Goal: Task Accomplishment & Management: Use online tool/utility

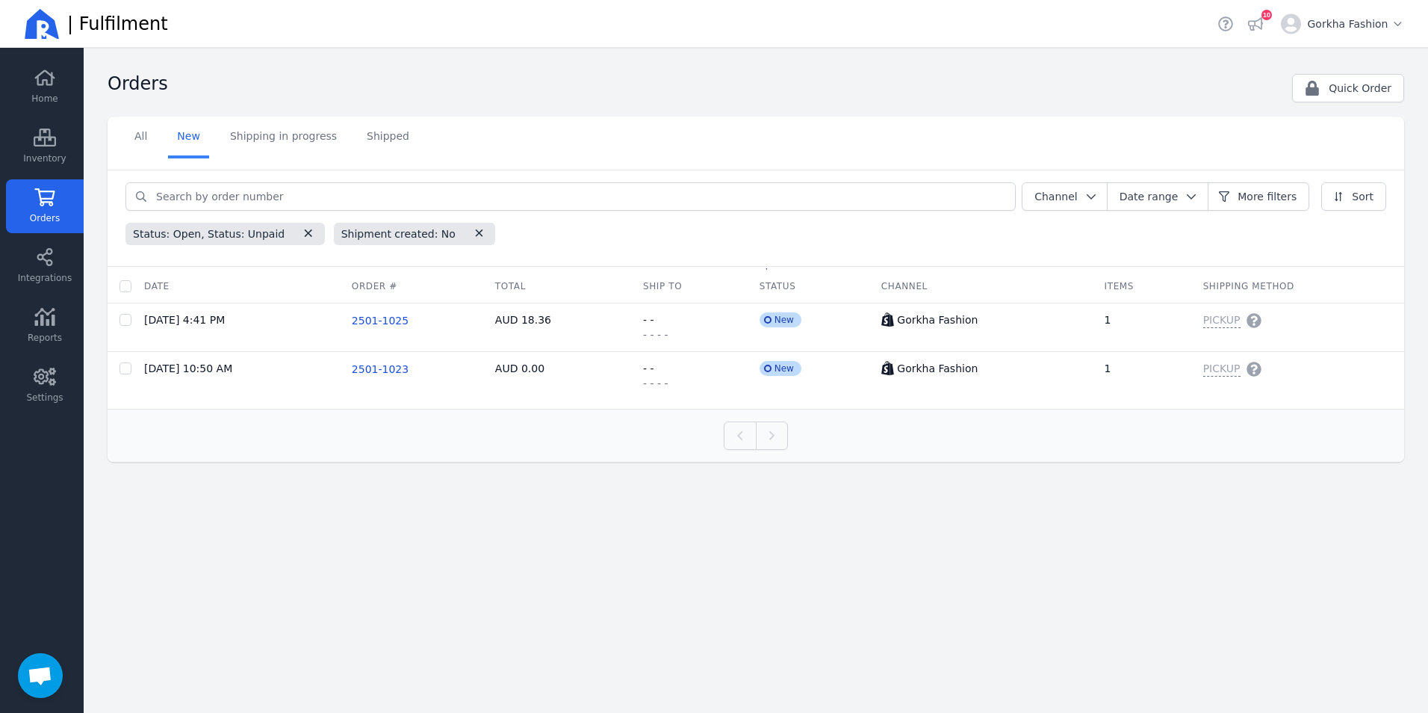
click at [50, 202] on icon at bounding box center [45, 197] width 20 height 18
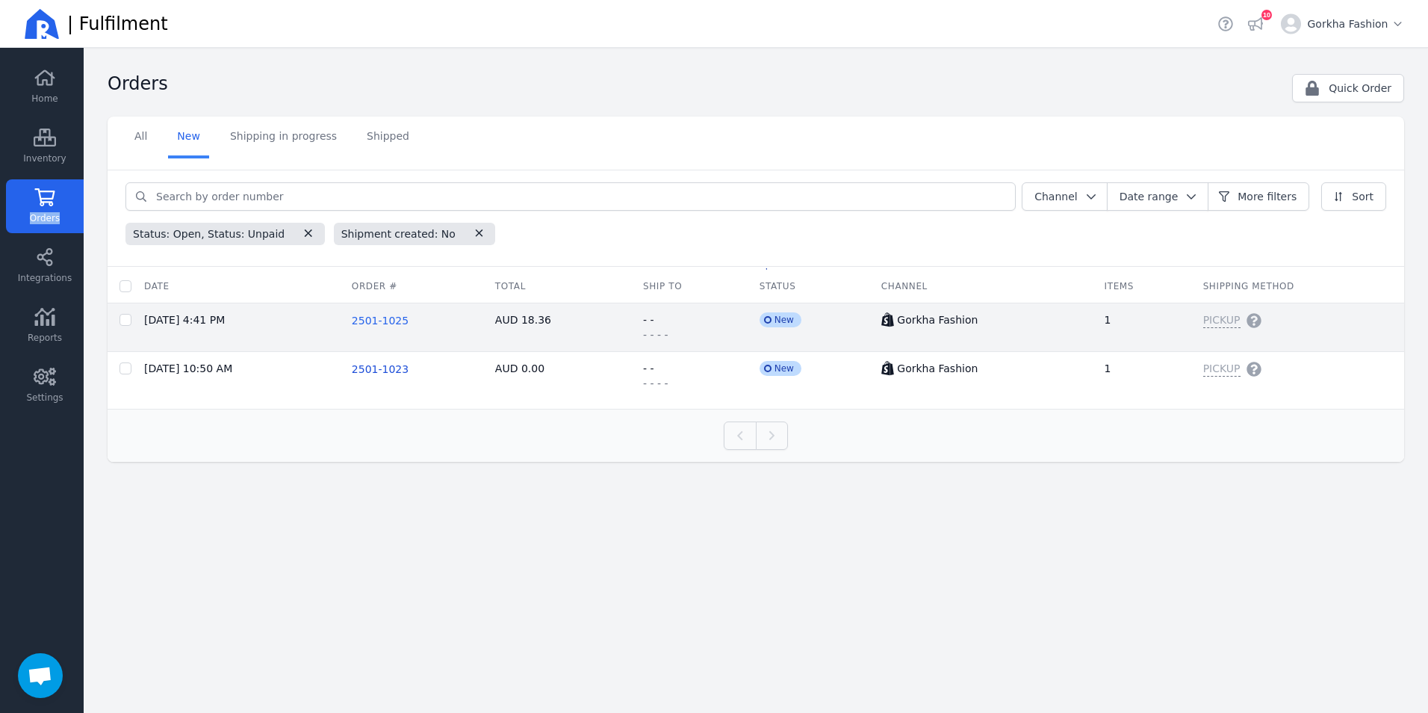
click at [385, 324] on span "2501-1025" at bounding box center [380, 321] width 57 height 12
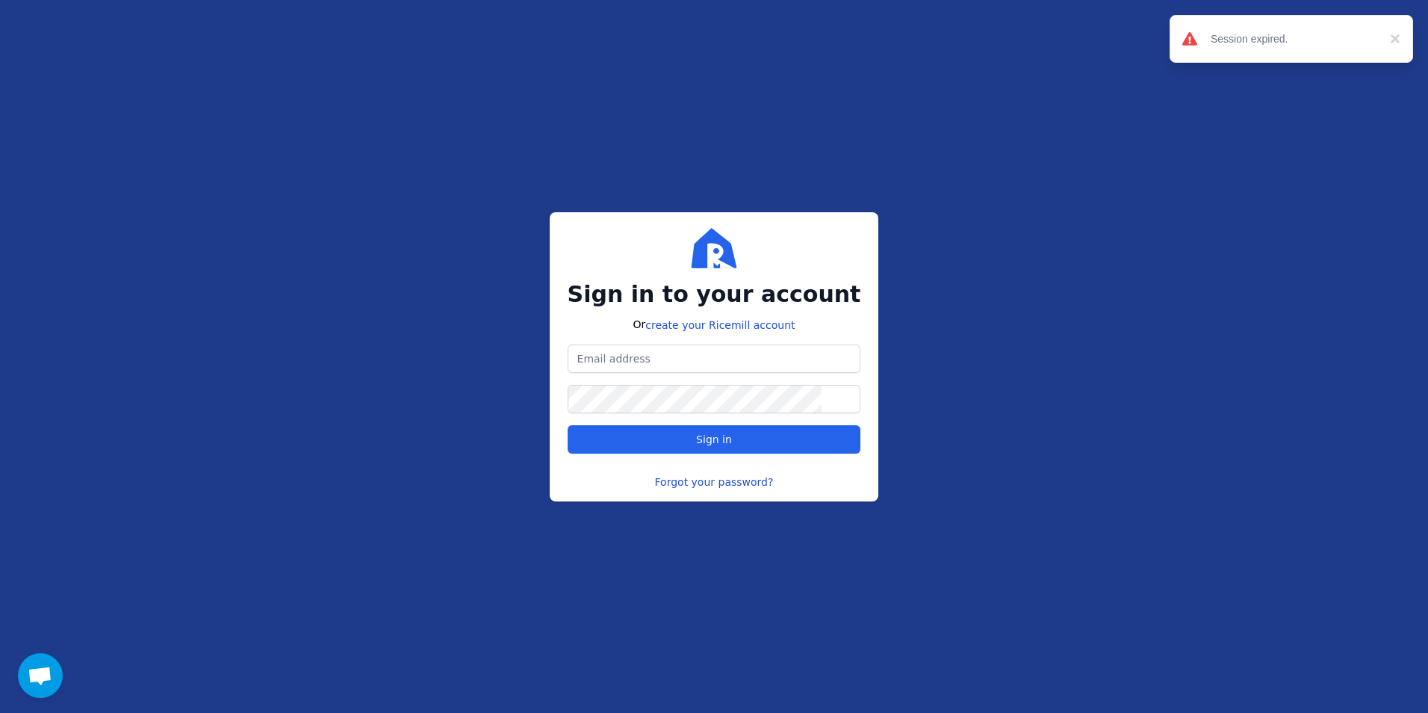
type input "[DOMAIN_NAME][EMAIL_ADDRESS][DOMAIN_NAME]"
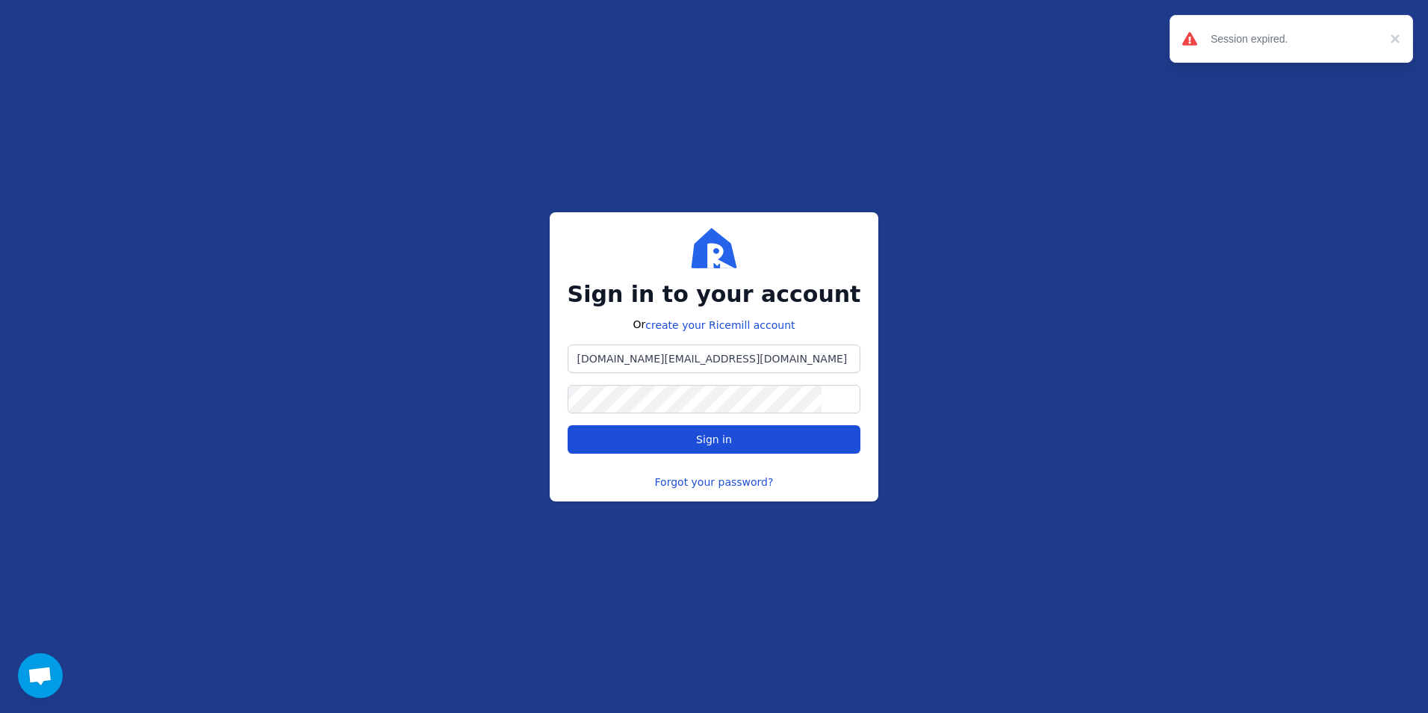
click at [678, 440] on span "Sign in" at bounding box center [714, 439] width 268 height 15
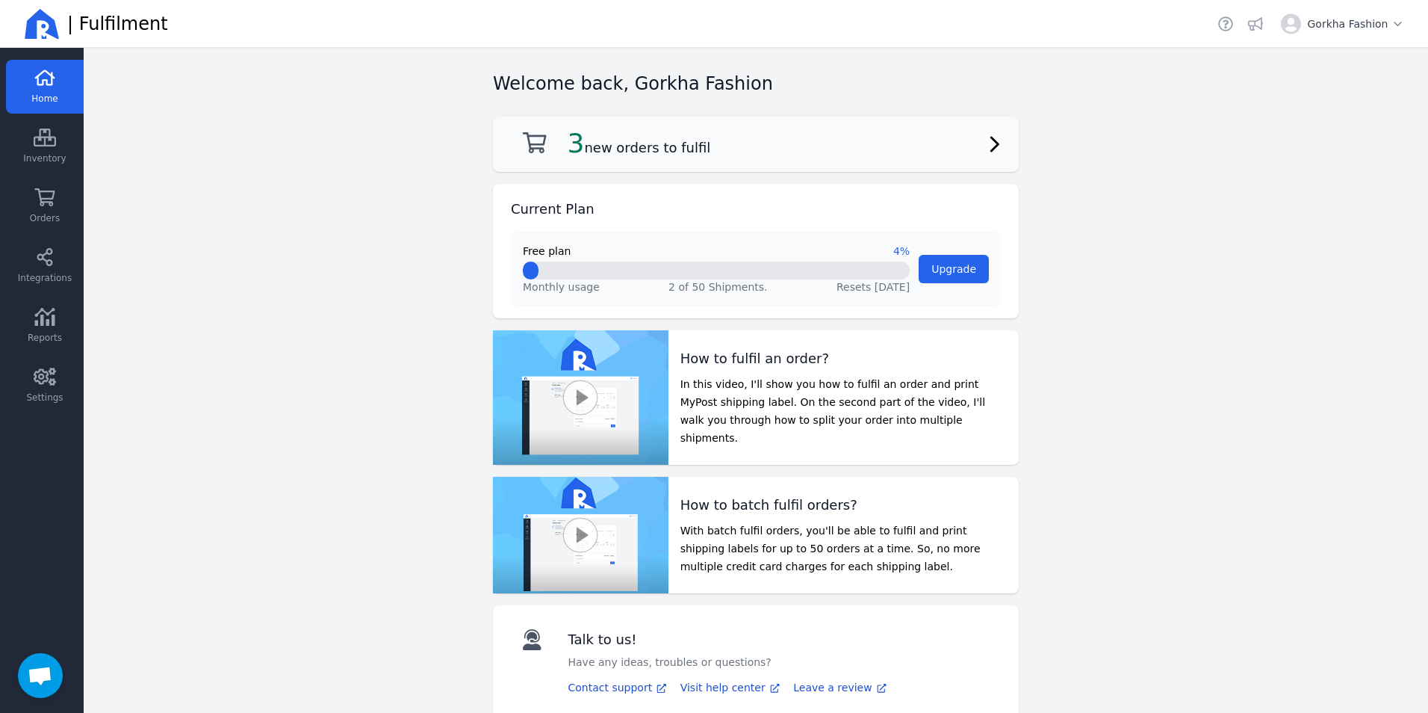
click at [651, 156] on h2 "3 new orders to fulfil" at bounding box center [639, 143] width 143 height 30
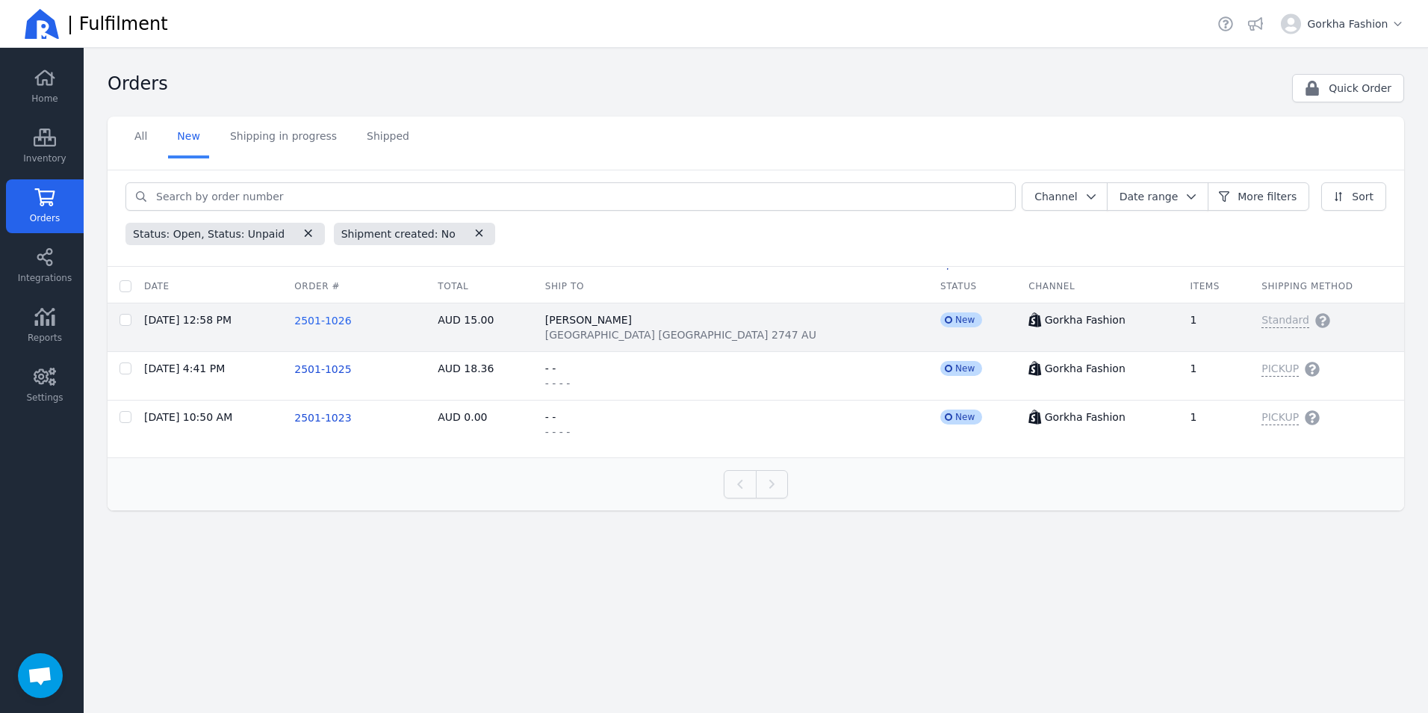
click at [351, 321] on span "2501-1026" at bounding box center [322, 321] width 57 height 12
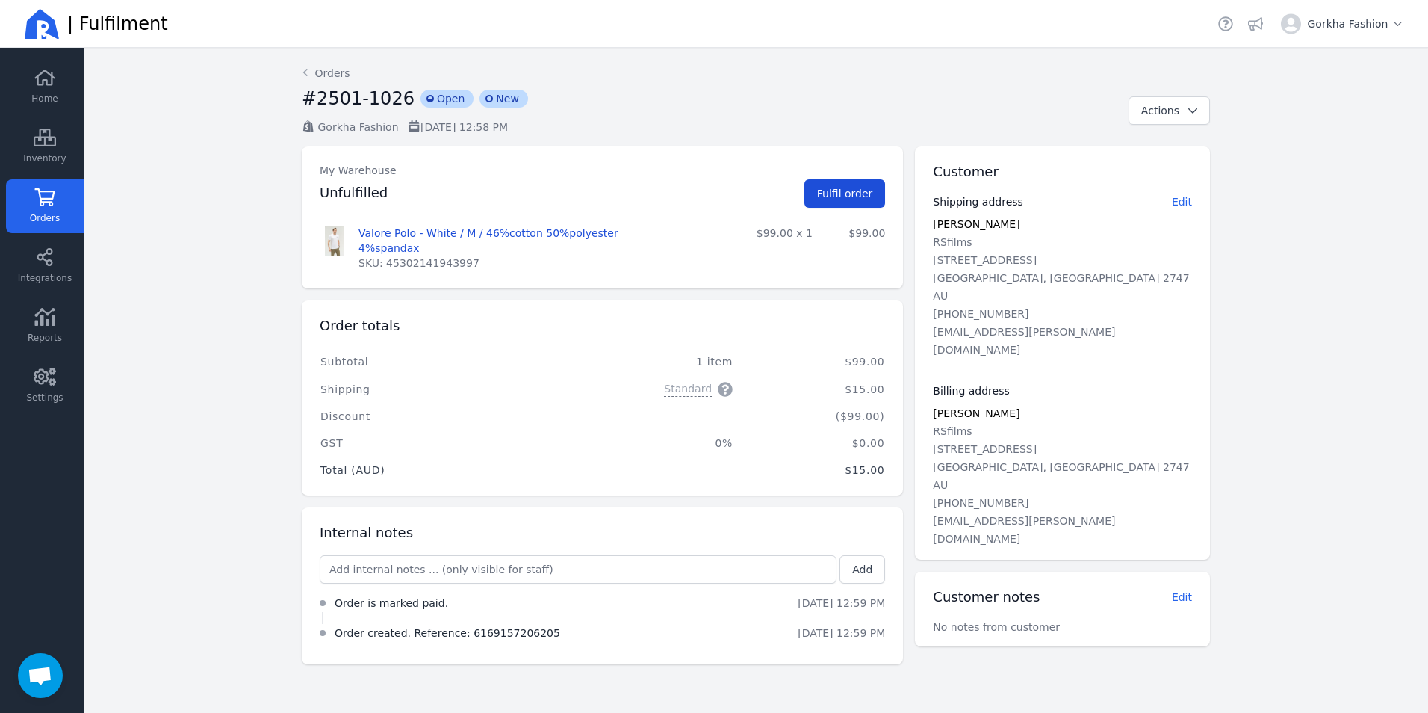
click at [833, 195] on span "Fulfil order" at bounding box center [845, 194] width 56 height 12
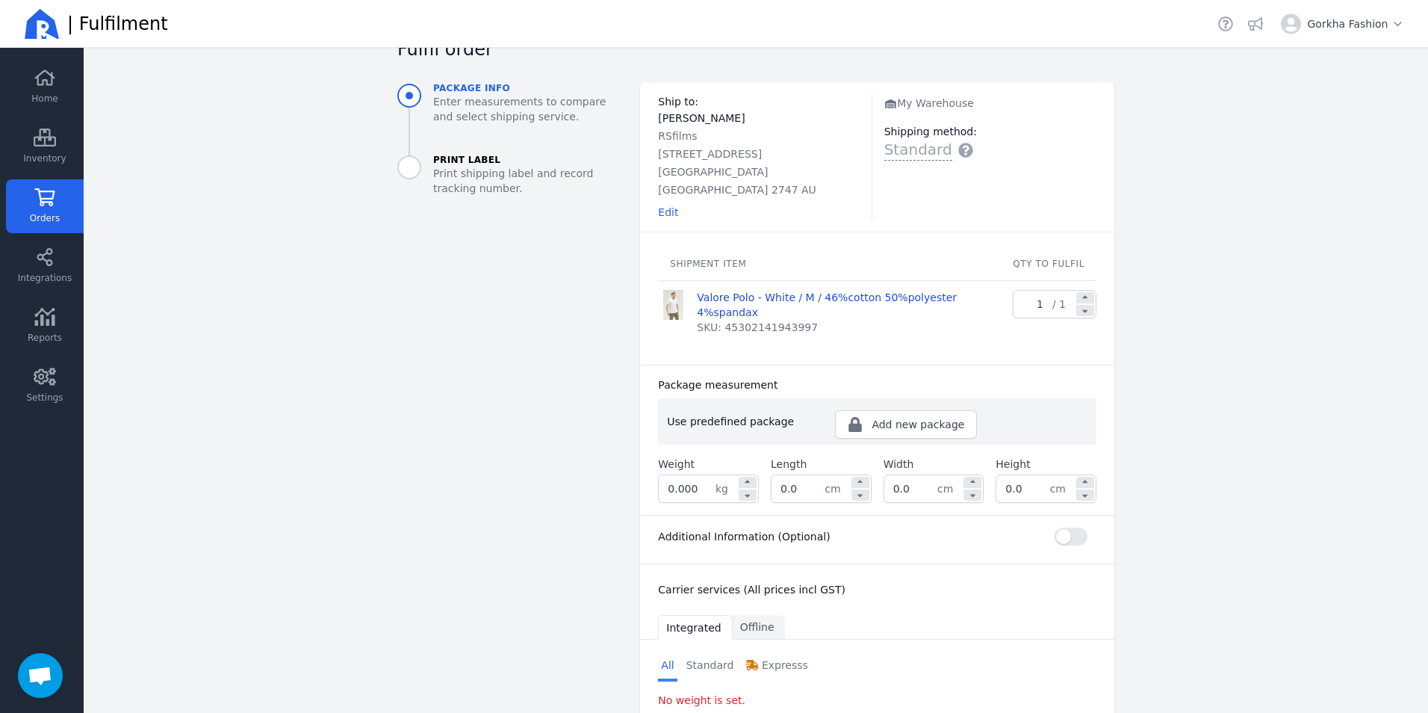
scroll to position [109, 0]
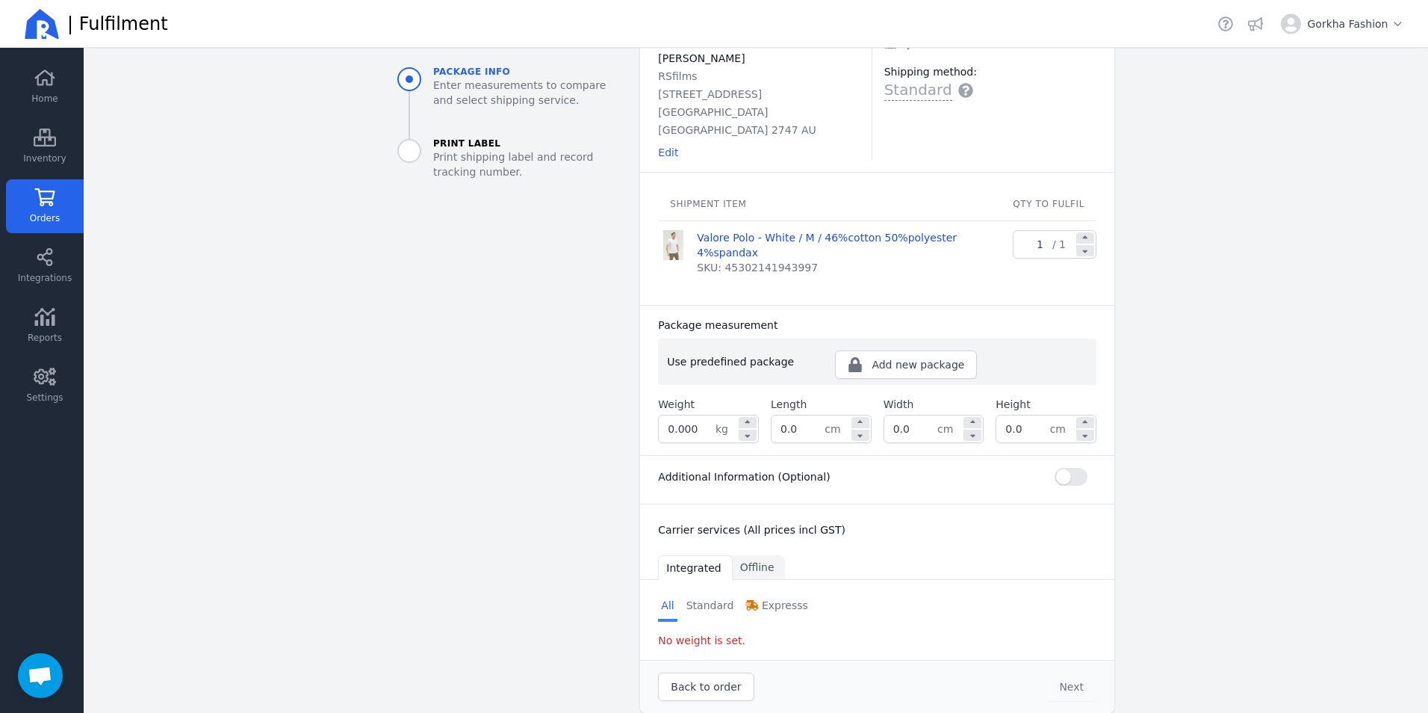
click at [703, 415] on input "0.000" at bounding box center [687, 428] width 57 height 27
type input "0.005"
click at [859, 519] on div "Carrier services (All prices incl GST)" at bounding box center [877, 526] width 474 height 45
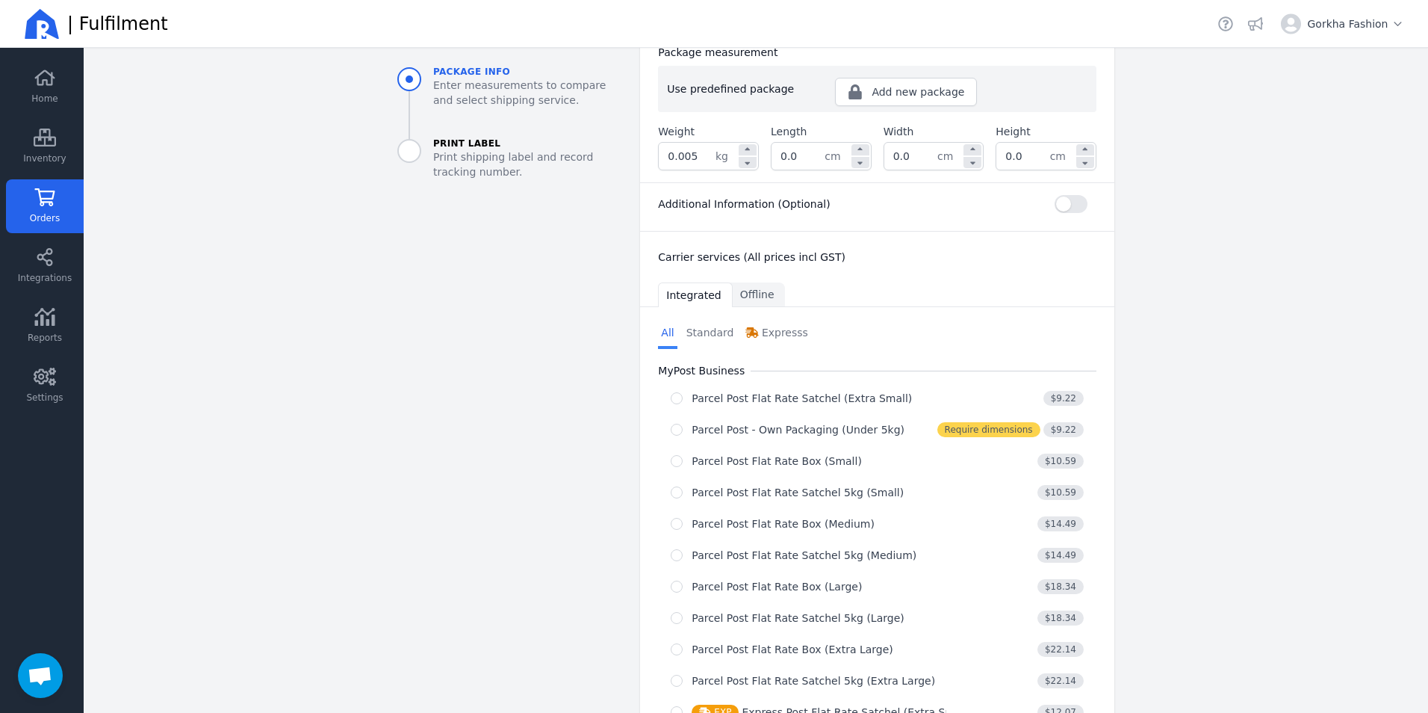
scroll to position [408, 0]
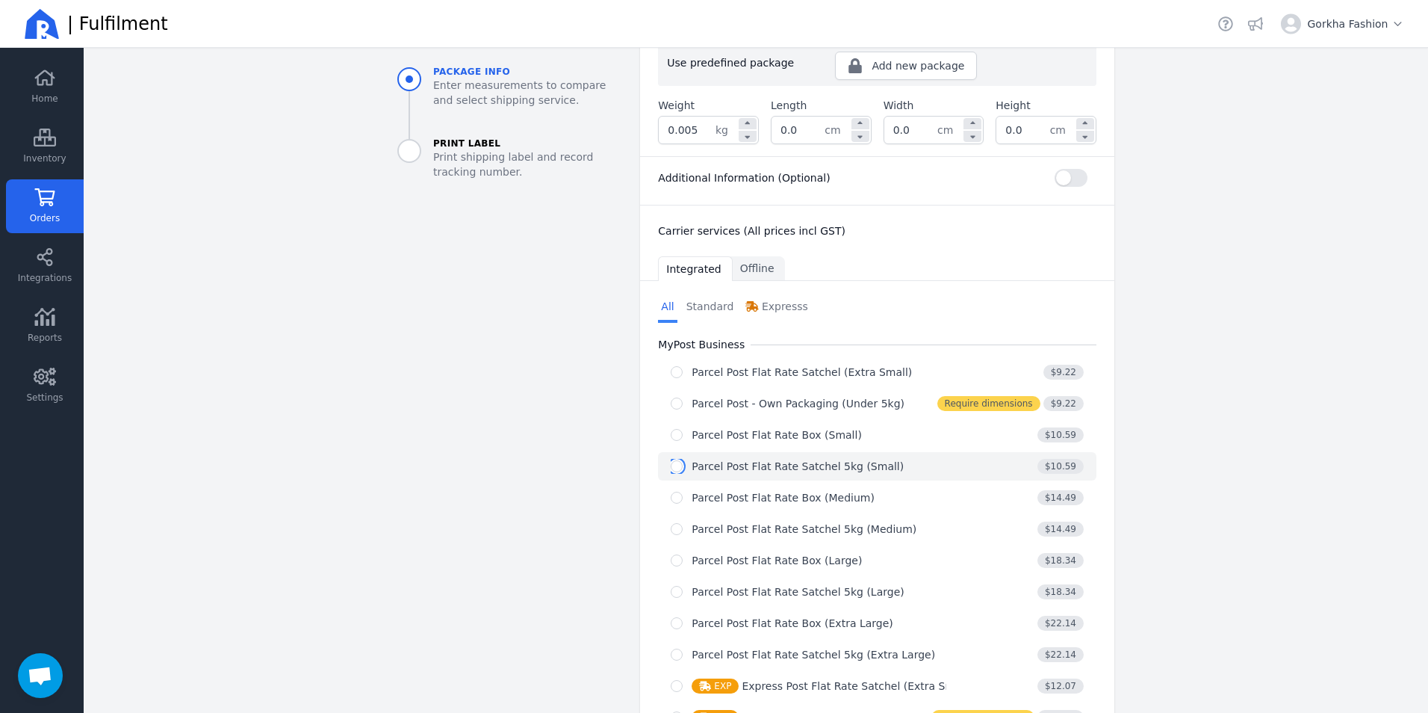
click at [672, 460] on input "radio" at bounding box center [677, 466] width 12 height 12
radio input "true"
select select "0"
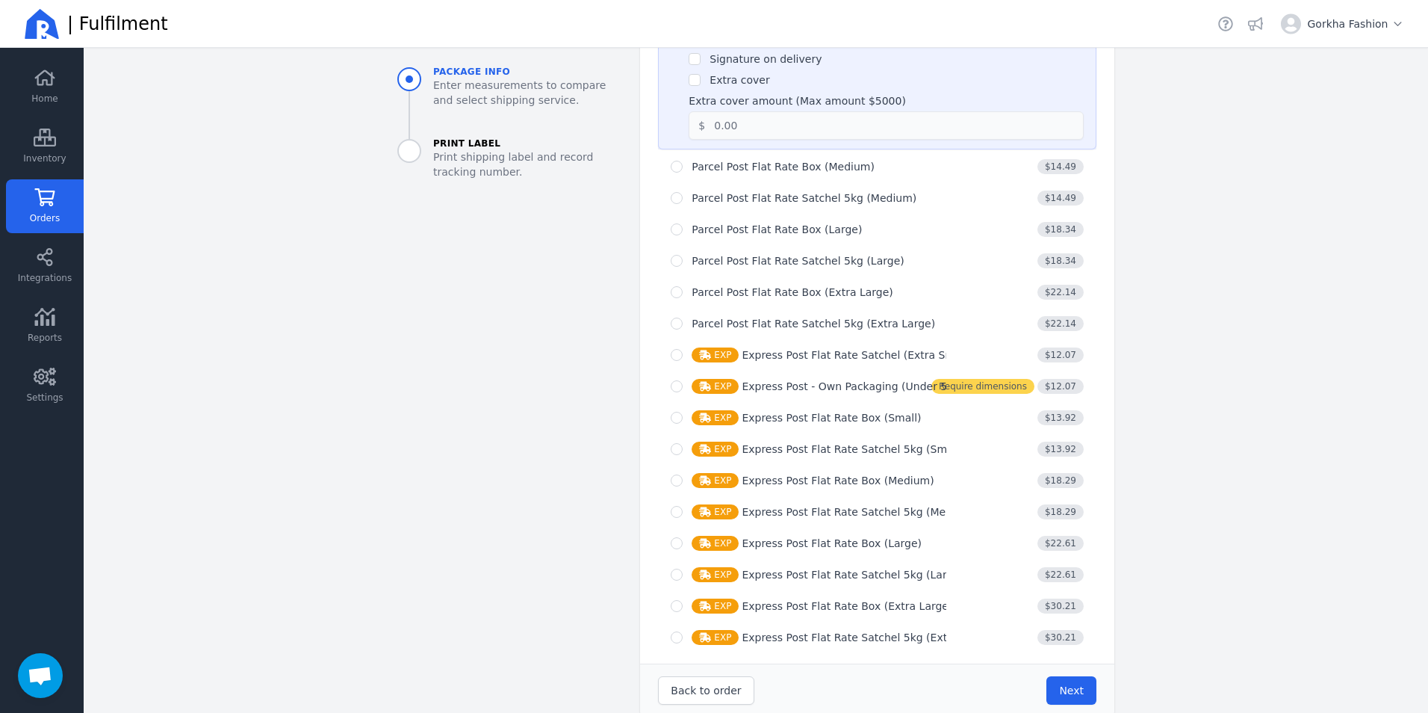
scroll to position [907, 0]
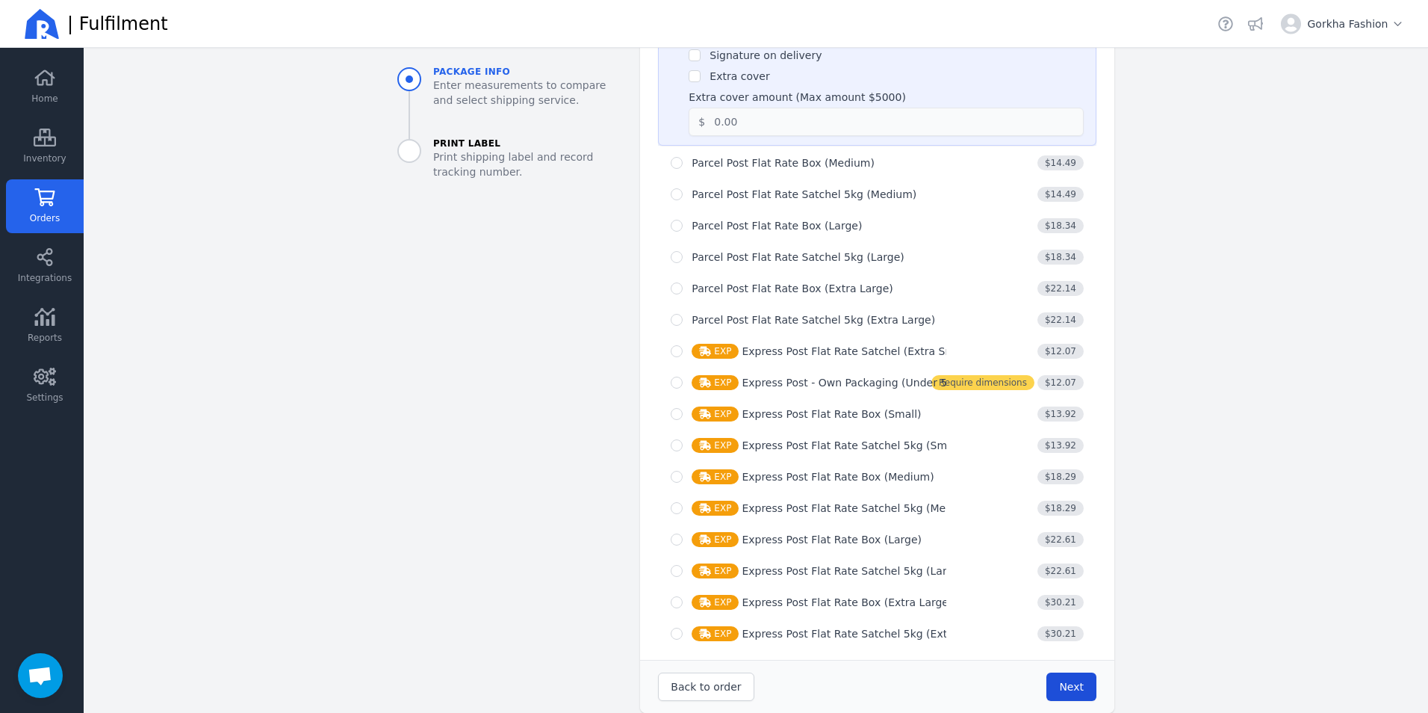
click at [1059, 681] on span "Next" at bounding box center [1071, 687] width 25 height 12
type input "0.0"
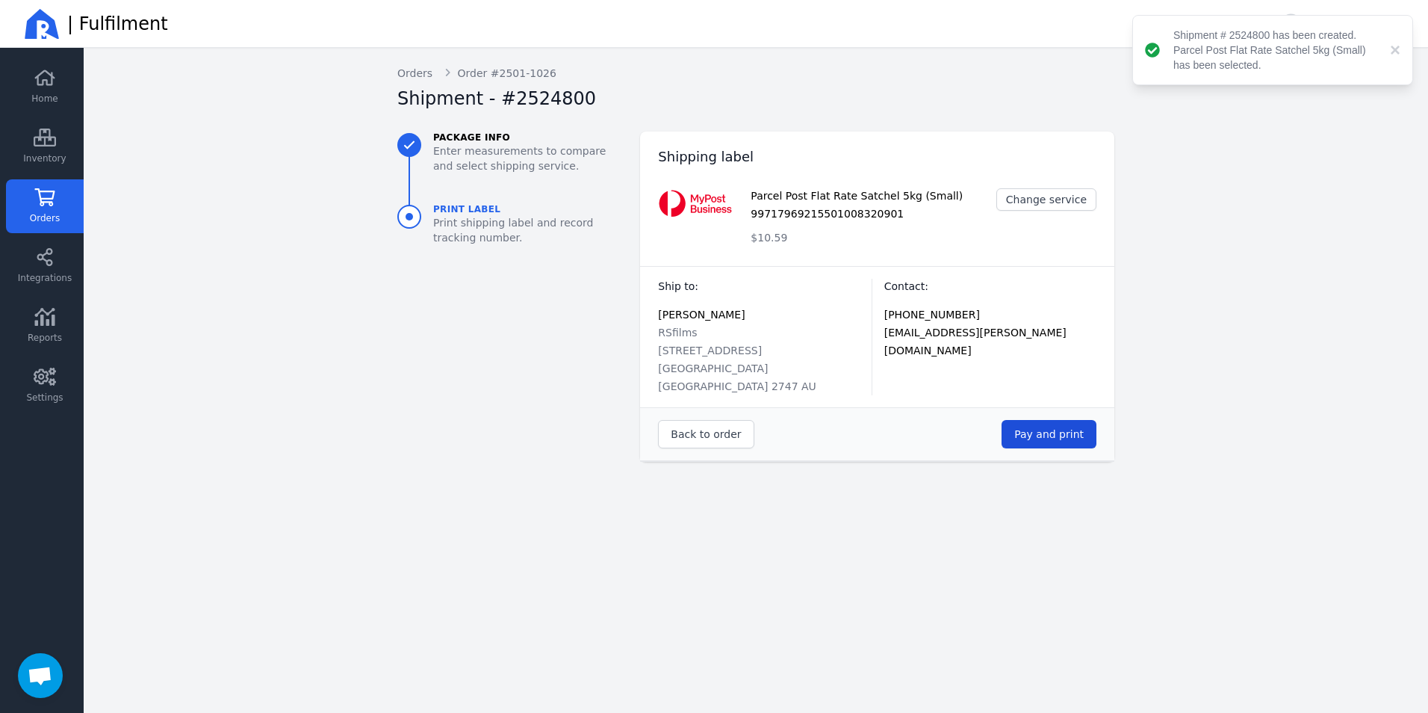
click at [1049, 428] on span "Pay and print" at bounding box center [1048, 434] width 69 height 12
